Goal: Task Accomplishment & Management: Manage account settings

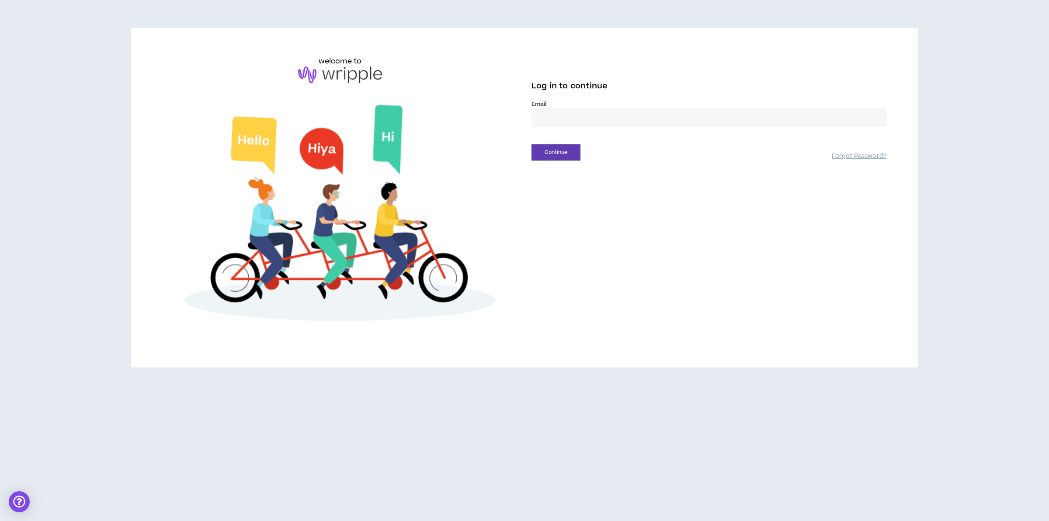
click at [625, 108] on input "email" at bounding box center [709, 117] width 355 height 19
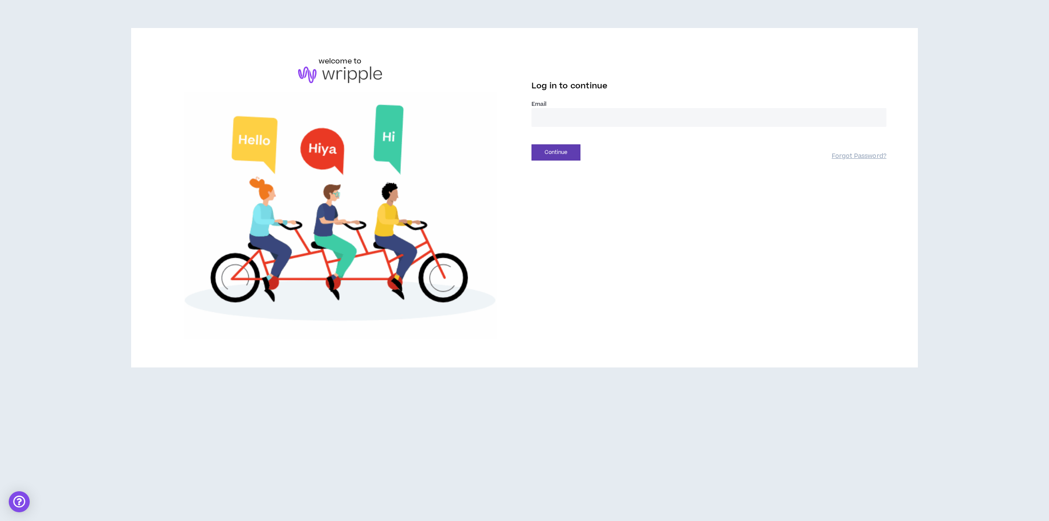
type input "**********"
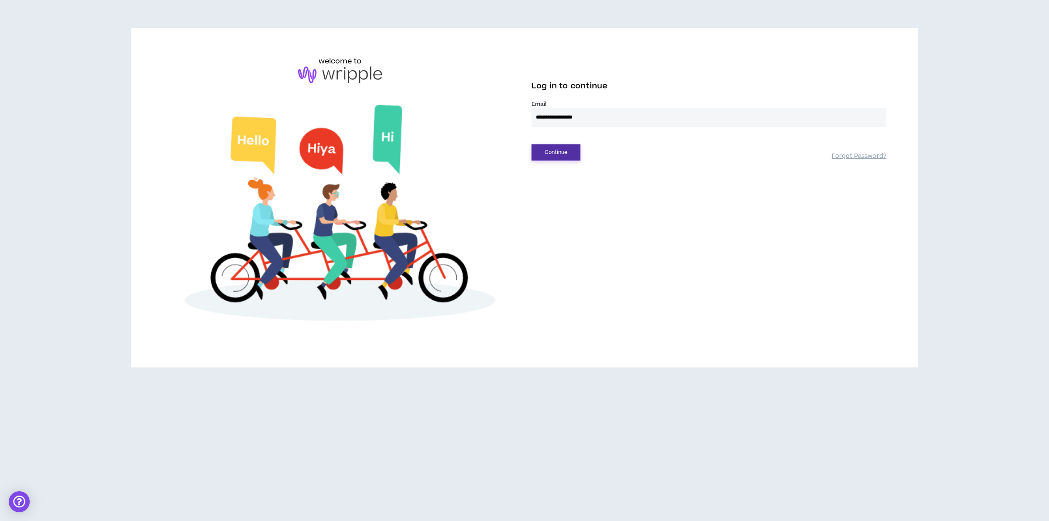
click at [558, 145] on button "Continue" at bounding box center [556, 152] width 49 height 16
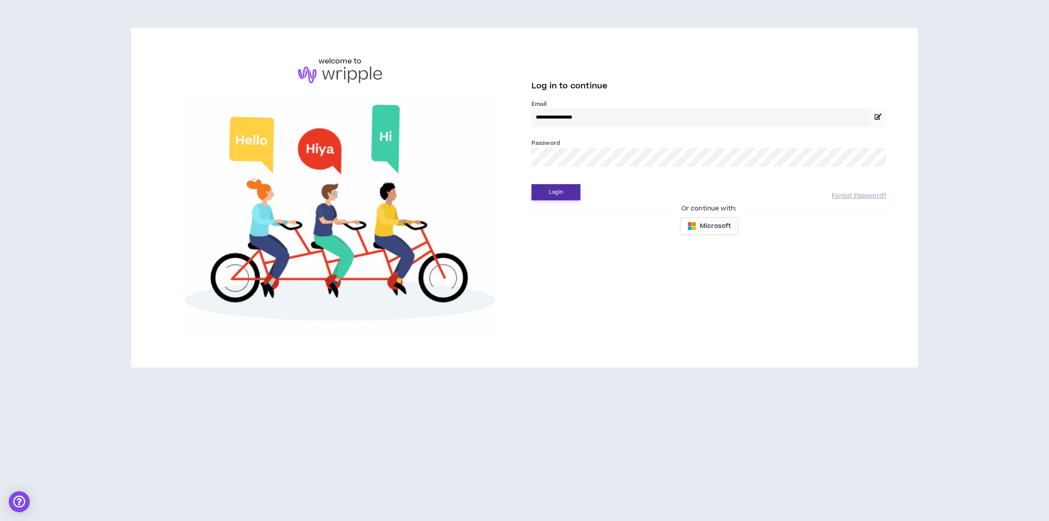
click at [550, 190] on button "Login" at bounding box center [556, 192] width 49 height 16
